Goal: Task Accomplishment & Management: Use online tool/utility

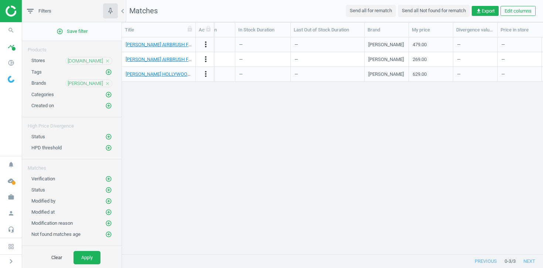
scroll to position [0, 273]
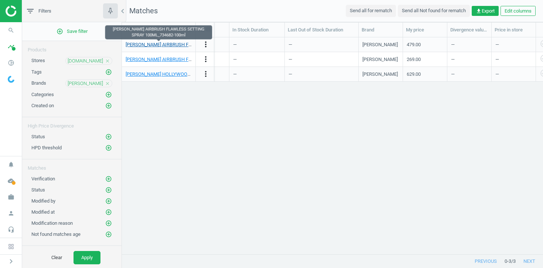
click at [163, 46] on link "[PERSON_NAME] AIRBRUSH FLAWLESS SETTING SPRAY 100ML_734682-100ml" at bounding box center [210, 45] width 168 height 6
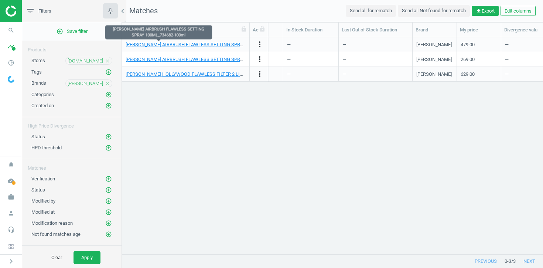
drag, startPoint x: 196, startPoint y: 23, endPoint x: 250, endPoint y: 24, distance: 53.9
click at [250, 24] on div at bounding box center [249, 30] width 7 height 14
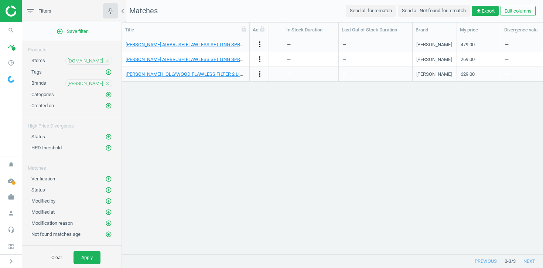
click at [261, 42] on icon "more_vert" at bounding box center [259, 44] width 9 height 9
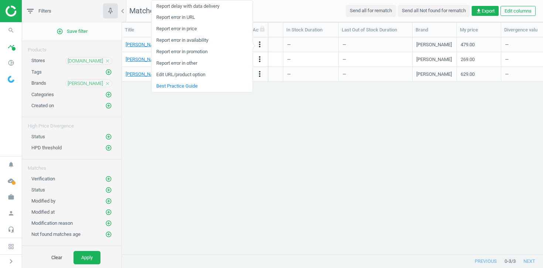
click at [181, 74] on link "Edit URL/product option" at bounding box center [201, 74] width 101 height 11
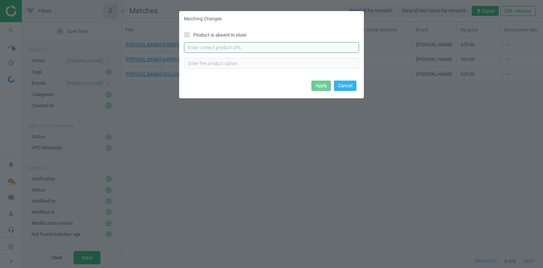
click at [236, 48] on input "text" at bounding box center [271, 47] width 175 height 11
paste input "[URL][DOMAIN_NAME][PERSON_NAME]"
type input "[URL][DOMAIN_NAME][PERSON_NAME]"
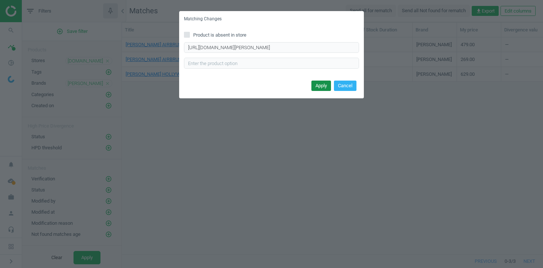
click at [318, 87] on button "Apply" at bounding box center [321, 85] width 20 height 10
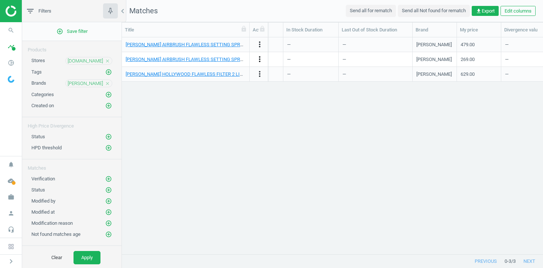
click at [260, 59] on icon "more_vert" at bounding box center [259, 59] width 9 height 9
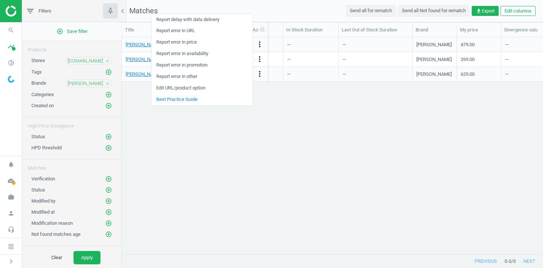
click at [192, 87] on link "Edit URL/product option" at bounding box center [201, 87] width 101 height 11
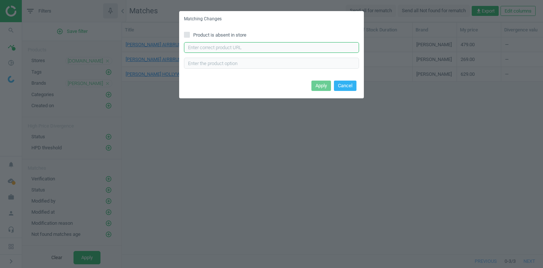
click at [216, 49] on input "text" at bounding box center [271, 47] width 175 height 11
paste input "[URL][DOMAIN_NAME][PERSON_NAME]"
type input "[URL][DOMAIN_NAME][PERSON_NAME]"
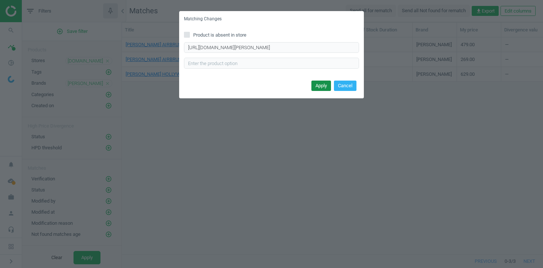
click at [314, 85] on button "Apply" at bounding box center [321, 85] width 20 height 10
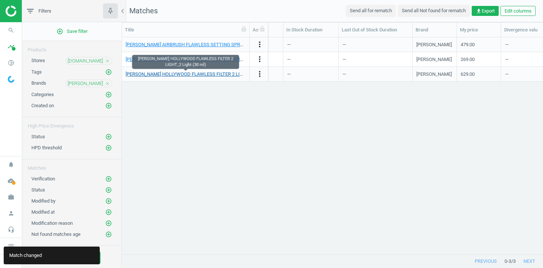
click at [210, 75] on link "[PERSON_NAME] HOLLYWOOD FLAWLESS FILTER 2 LIGHT_2 Light (30 ml)" at bounding box center [204, 74] width 156 height 6
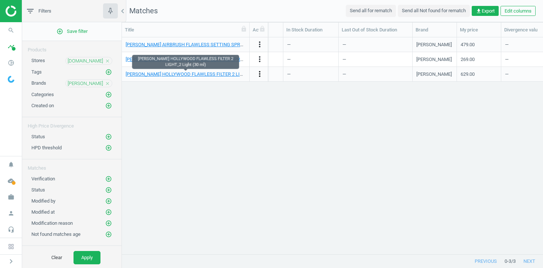
click at [260, 72] on icon "more_vert" at bounding box center [259, 73] width 9 height 9
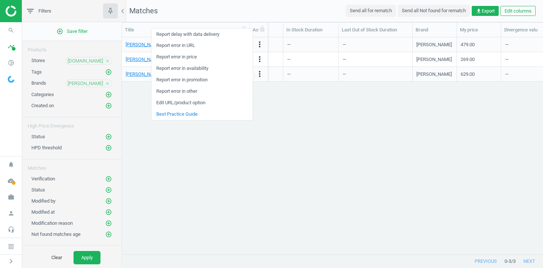
click at [198, 102] on link "Edit URL/product option" at bounding box center [201, 102] width 101 height 11
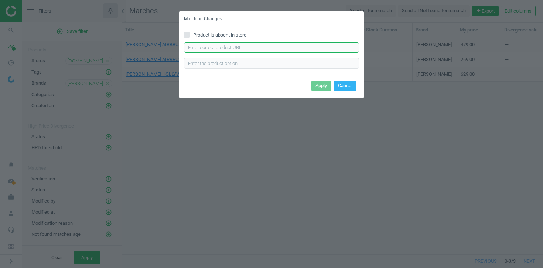
click at [255, 48] on input "text" at bounding box center [271, 47] width 175 height 11
paste input "[URL][DOMAIN_NAME][PERSON_NAME]"
type input "[URL][DOMAIN_NAME][PERSON_NAME]"
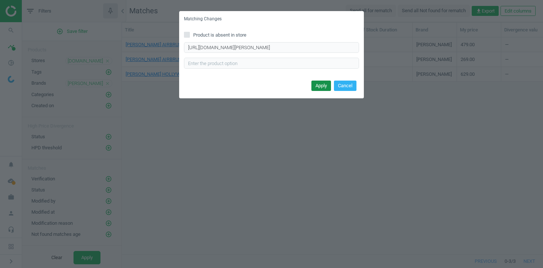
click at [319, 88] on button "Apply" at bounding box center [321, 85] width 20 height 10
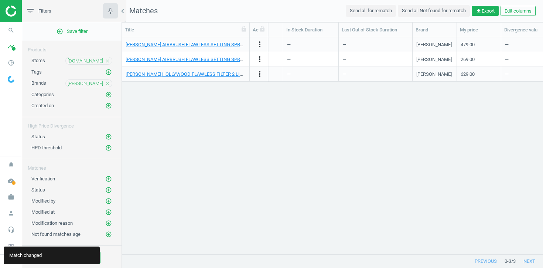
click at [274, 151] on div "[PERSON_NAME] AIRBRUSH FLAWLESS SETTING SPRAY 100ML_734682-100ml more_vert 7346…" at bounding box center [332, 145] width 421 height 216
